Goal: Information Seeking & Learning: Learn about a topic

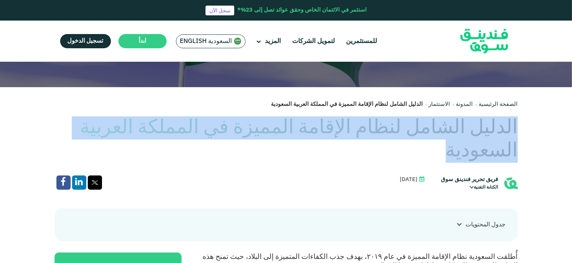
click at [468, 103] on link "المدونة" at bounding box center [464, 104] width 17 height 5
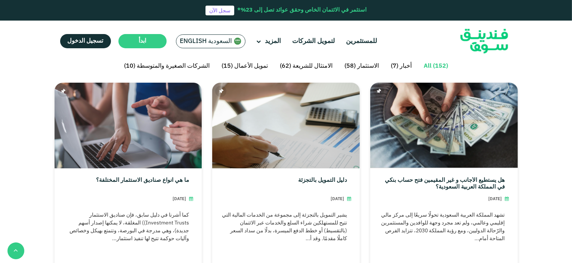
scroll to position [224, 0]
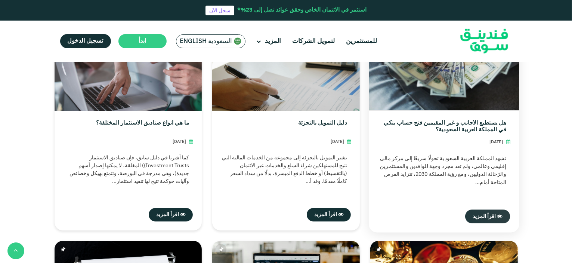
click at [485, 217] on span "اقرأ المزيد" at bounding box center [484, 215] width 23 height 5
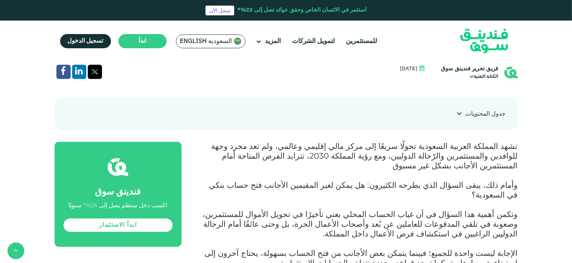
scroll to position [262, 0]
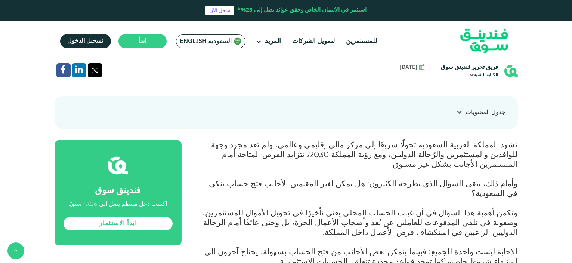
click at [459, 109] on div at bounding box center [459, 112] width 13 height 8
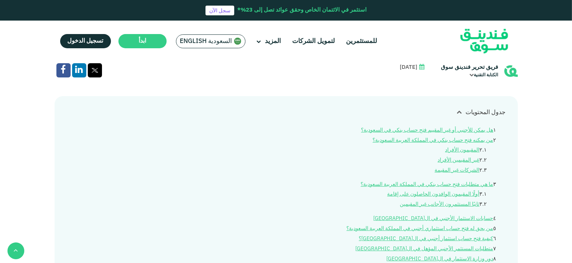
click at [459, 109] on div at bounding box center [459, 112] width 13 height 8
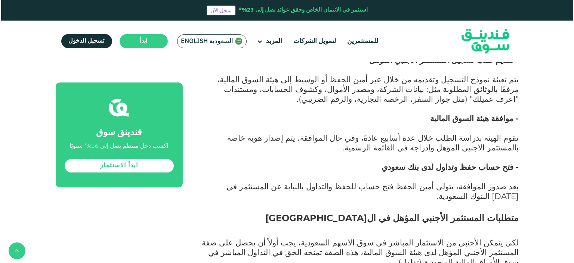
scroll to position [2205, 0]
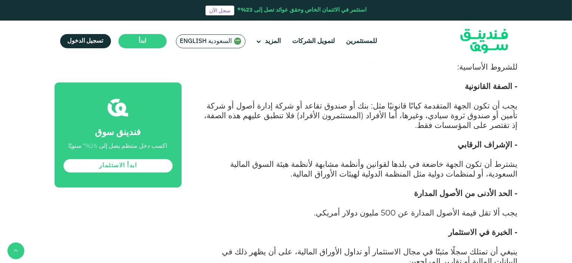
click at [203, 36] on div "السعودية English" at bounding box center [211, 41] width 70 height 14
click at [224, 44] on span "السعودية English" at bounding box center [206, 41] width 52 height 9
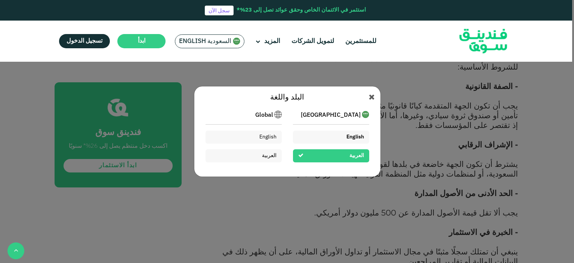
click at [327, 136] on div "English" at bounding box center [331, 136] width 76 height 13
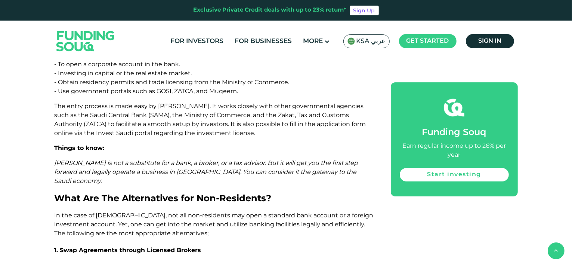
scroll to position [2579, 0]
